Goal: Check status: Check status

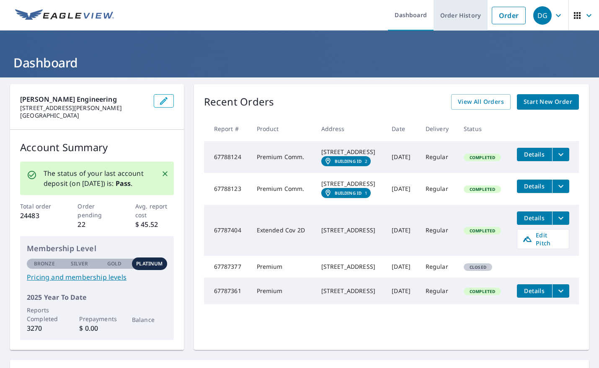
click at [467, 16] on link "Order History" at bounding box center [460, 15] width 54 height 31
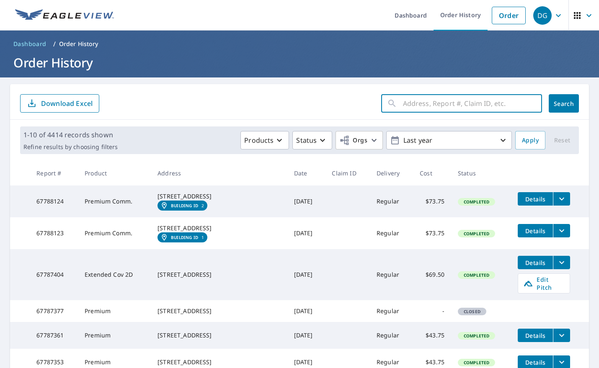
click at [420, 99] on input "text" at bounding box center [472, 103] width 139 height 23
paste input "Lake Villa"
type input "Lake Villa"
click button "Search" at bounding box center [564, 103] width 30 height 18
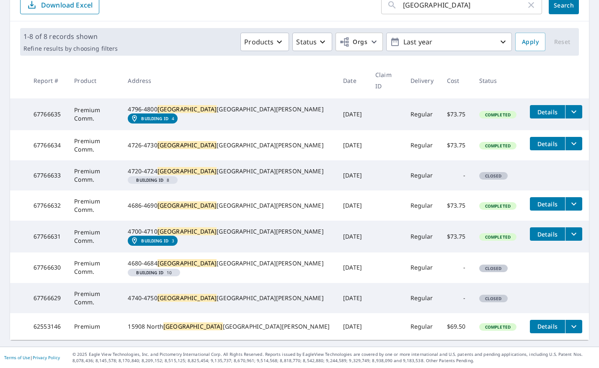
scroll to position [124, 0]
drag, startPoint x: 64, startPoint y: 294, endPoint x: 36, endPoint y: 297, distance: 28.6
click at [35, 297] on td "67766629" at bounding box center [47, 298] width 41 height 30
copy td "67766629"
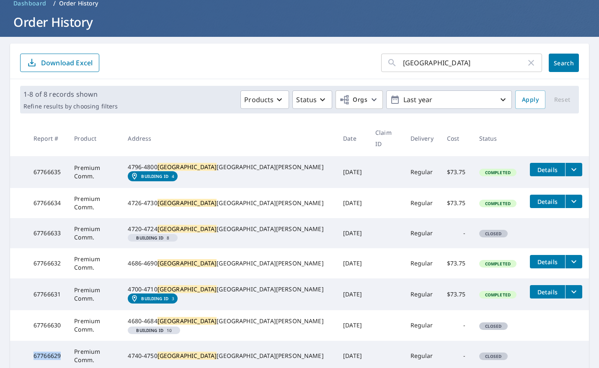
scroll to position [0, 0]
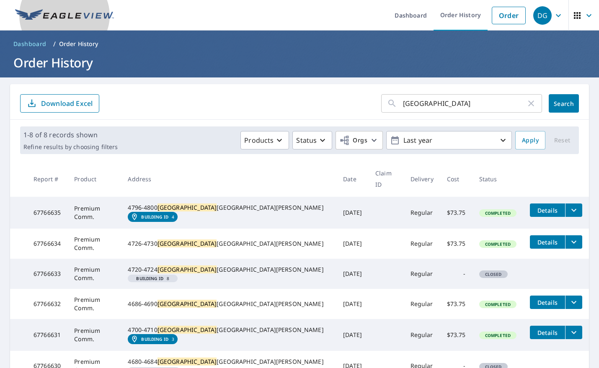
click at [50, 16] on img at bounding box center [64, 15] width 99 height 13
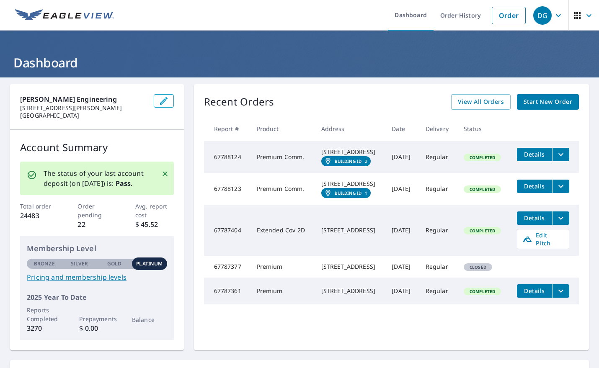
click at [549, 22] on div "DG" at bounding box center [542, 15] width 18 height 18
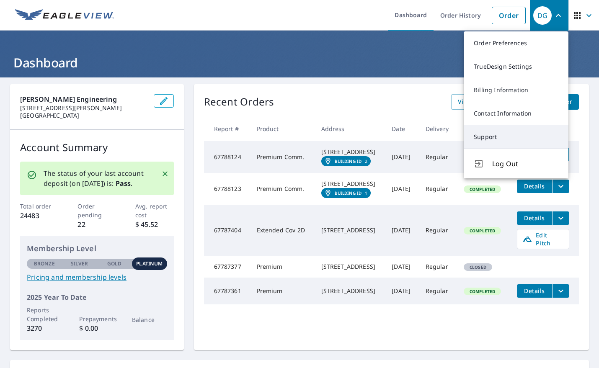
click at [495, 129] on link "Support" at bounding box center [516, 136] width 105 height 23
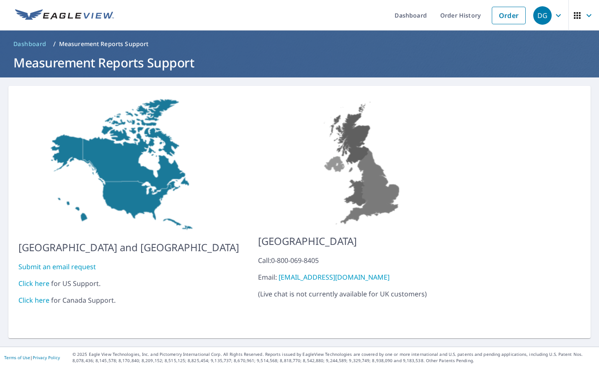
click at [36, 279] on link "Click here" at bounding box center [33, 283] width 31 height 9
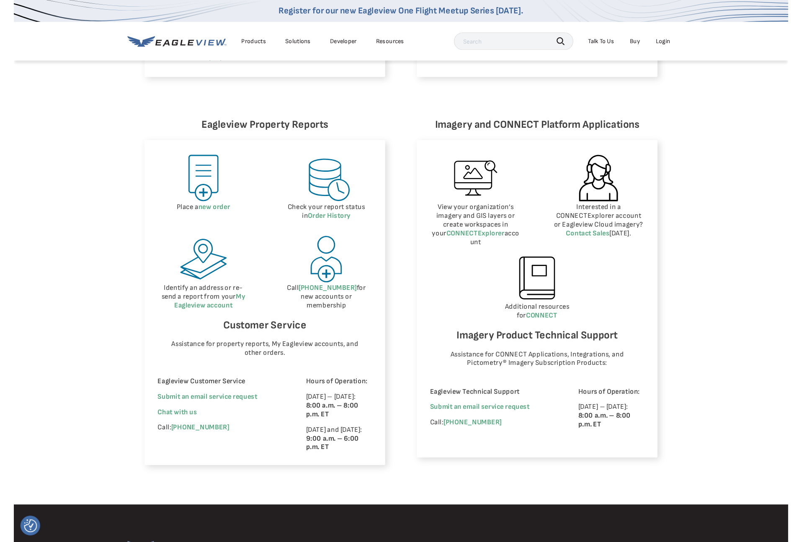
scroll to position [325, 0]
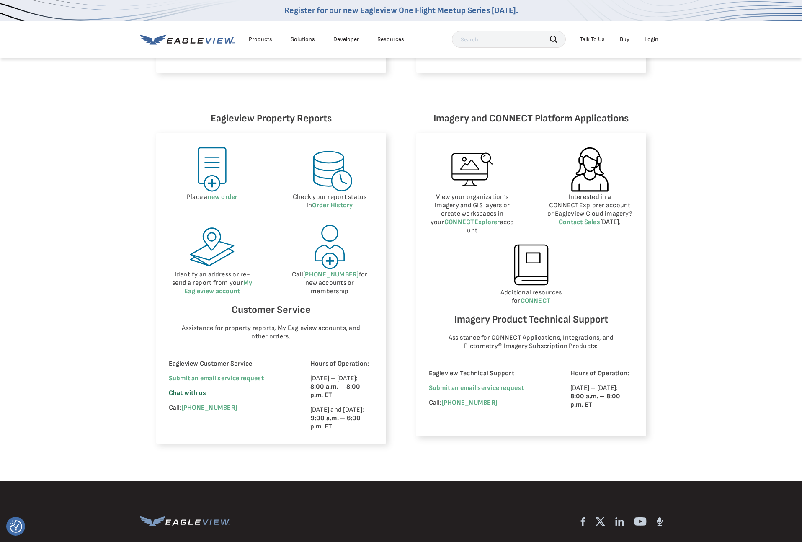
click at [191, 368] on span "Chat with us" at bounding box center [188, 393] width 38 height 8
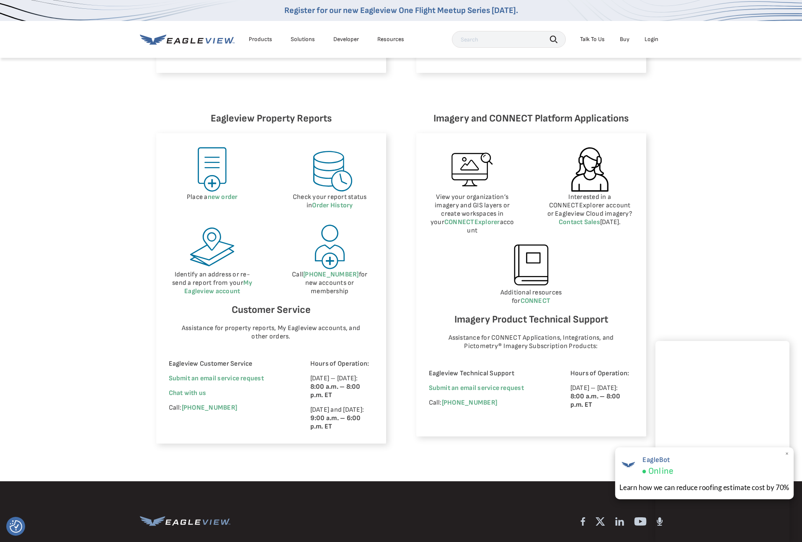
click at [598, 368] on span "×" at bounding box center [787, 453] width 5 height 9
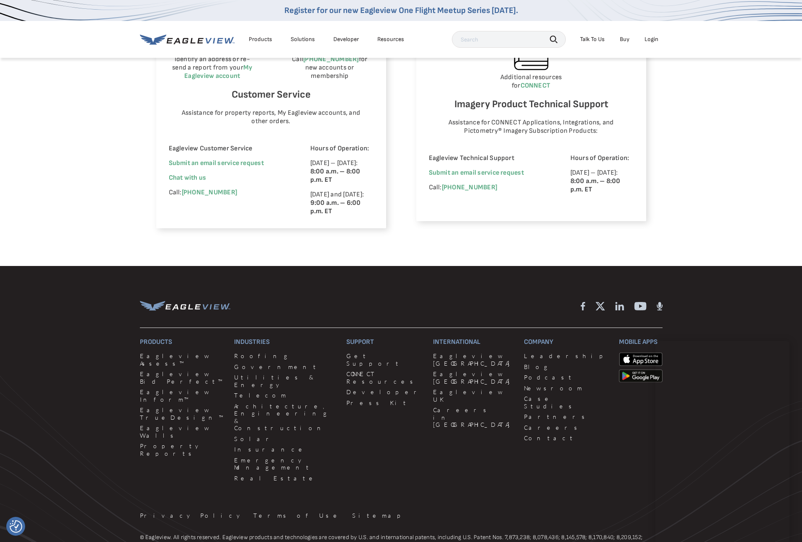
scroll to position [602, 0]
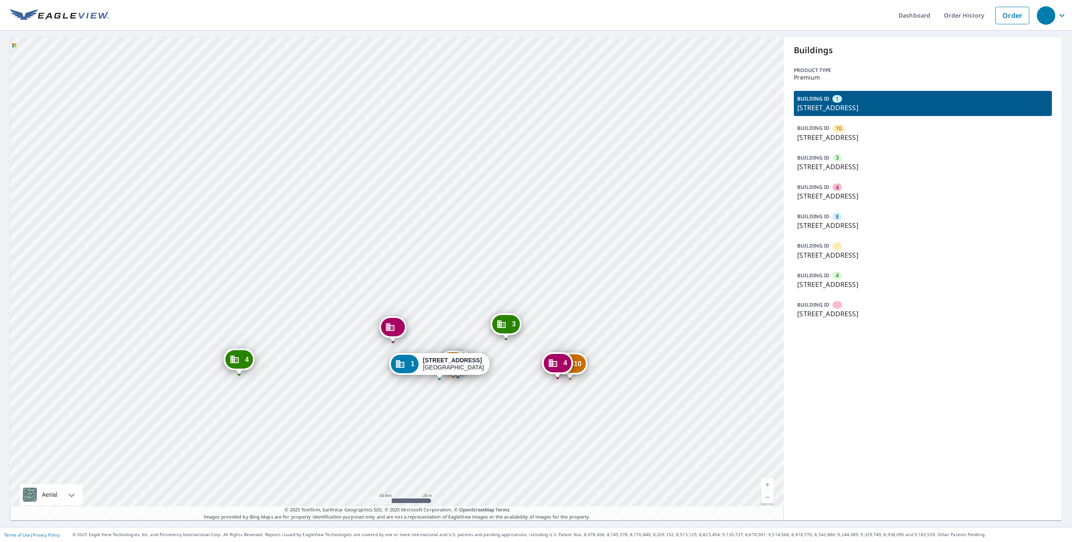
click at [393, 330] on icon "Dropped pin, building , Commercial property, 4726-4730 Lake Villa Dr Clearwater…" at bounding box center [390, 327] width 8 height 8
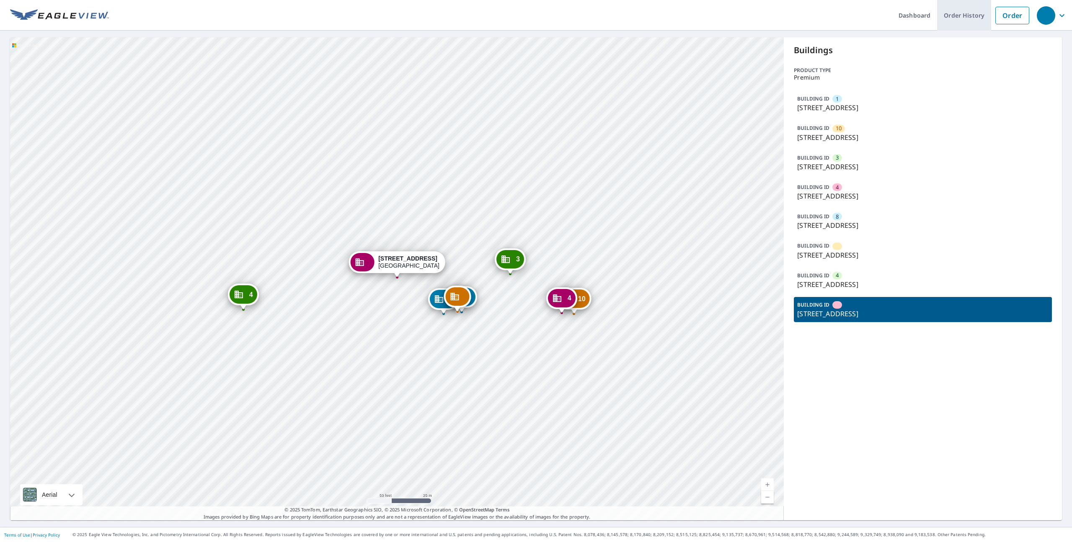
click at [970, 18] on link "Order History" at bounding box center [964, 15] width 54 height 31
